Goal: Transaction & Acquisition: Purchase product/service

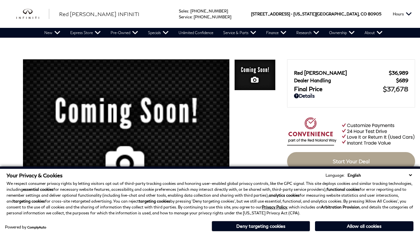
scroll to position [551, 0]
